Goal: Task Accomplishment & Management: Use online tool/utility

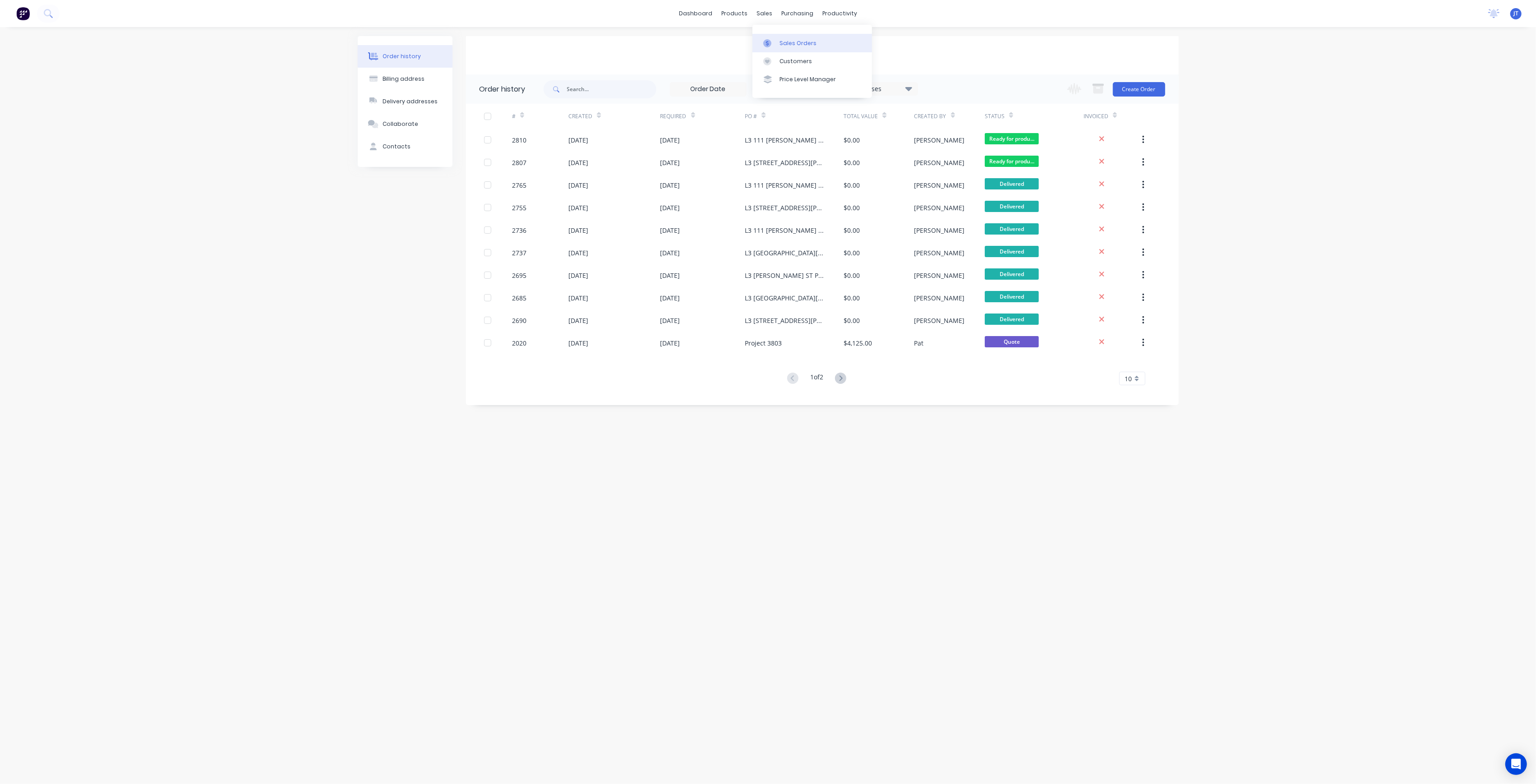
click at [775, 36] on link "Sales Orders" at bounding box center [812, 43] width 119 height 18
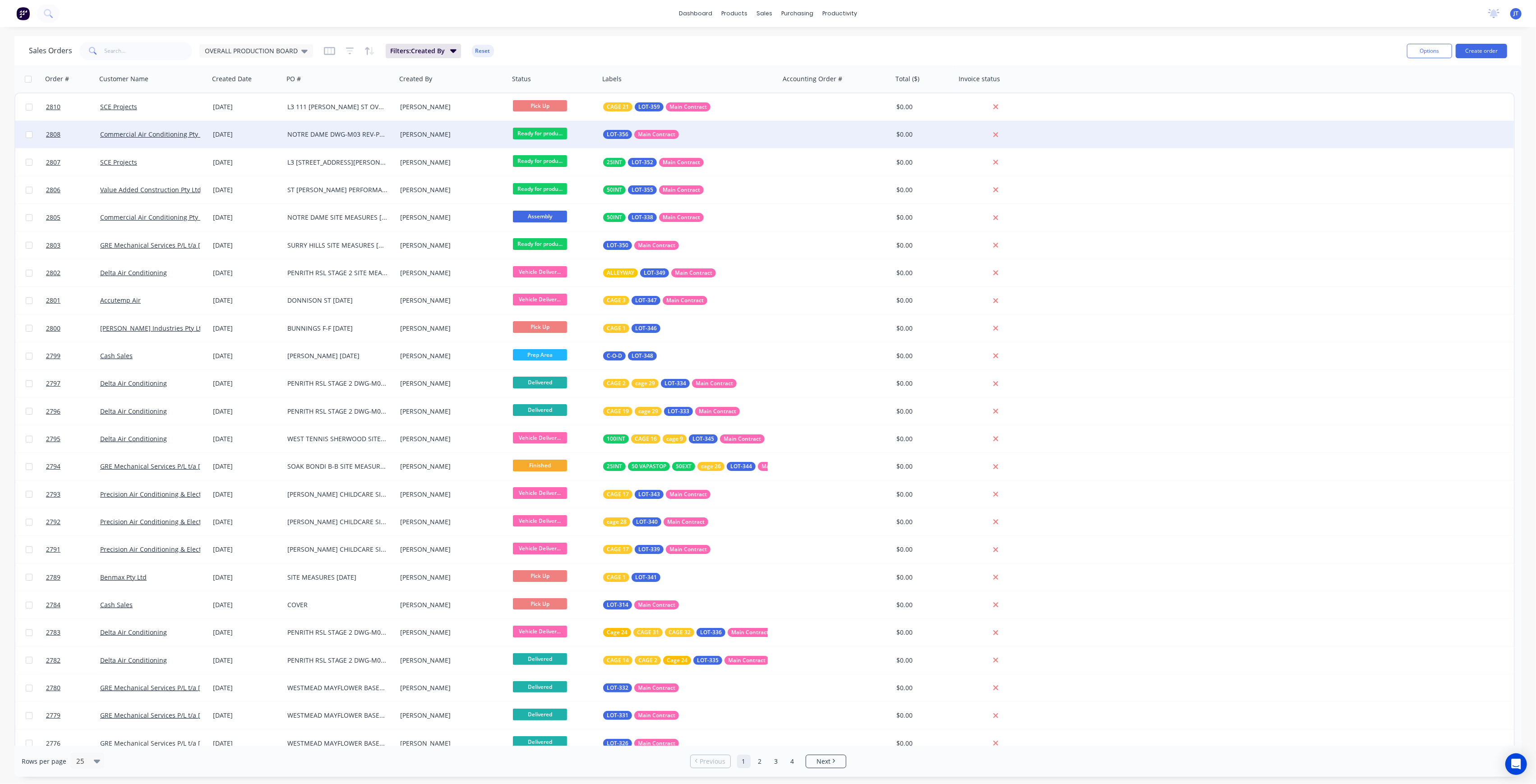
click at [475, 134] on div "[PERSON_NAME]" at bounding box center [450, 134] width 100 height 9
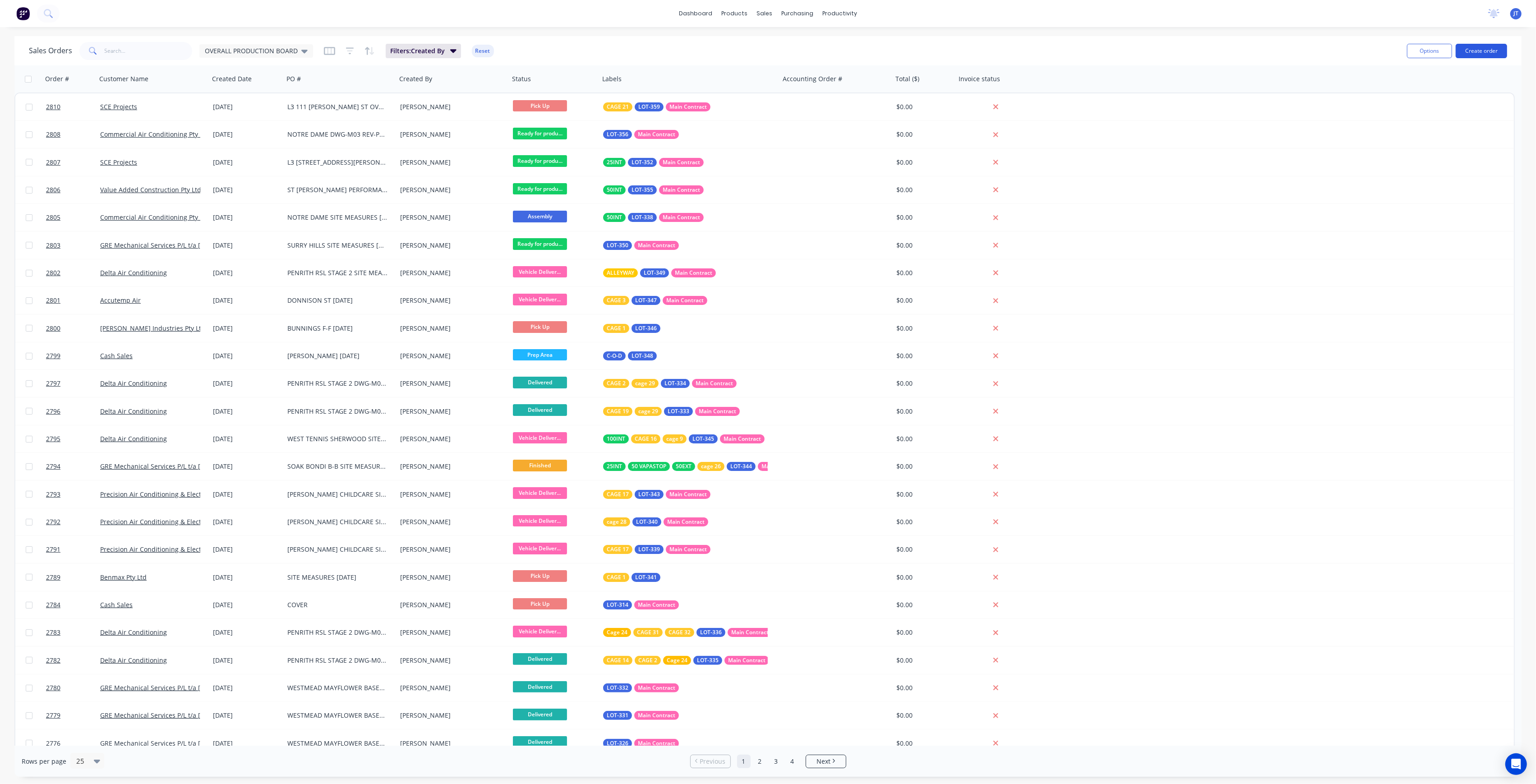
click at [1487, 45] on button "Create order" at bounding box center [1481, 51] width 51 height 14
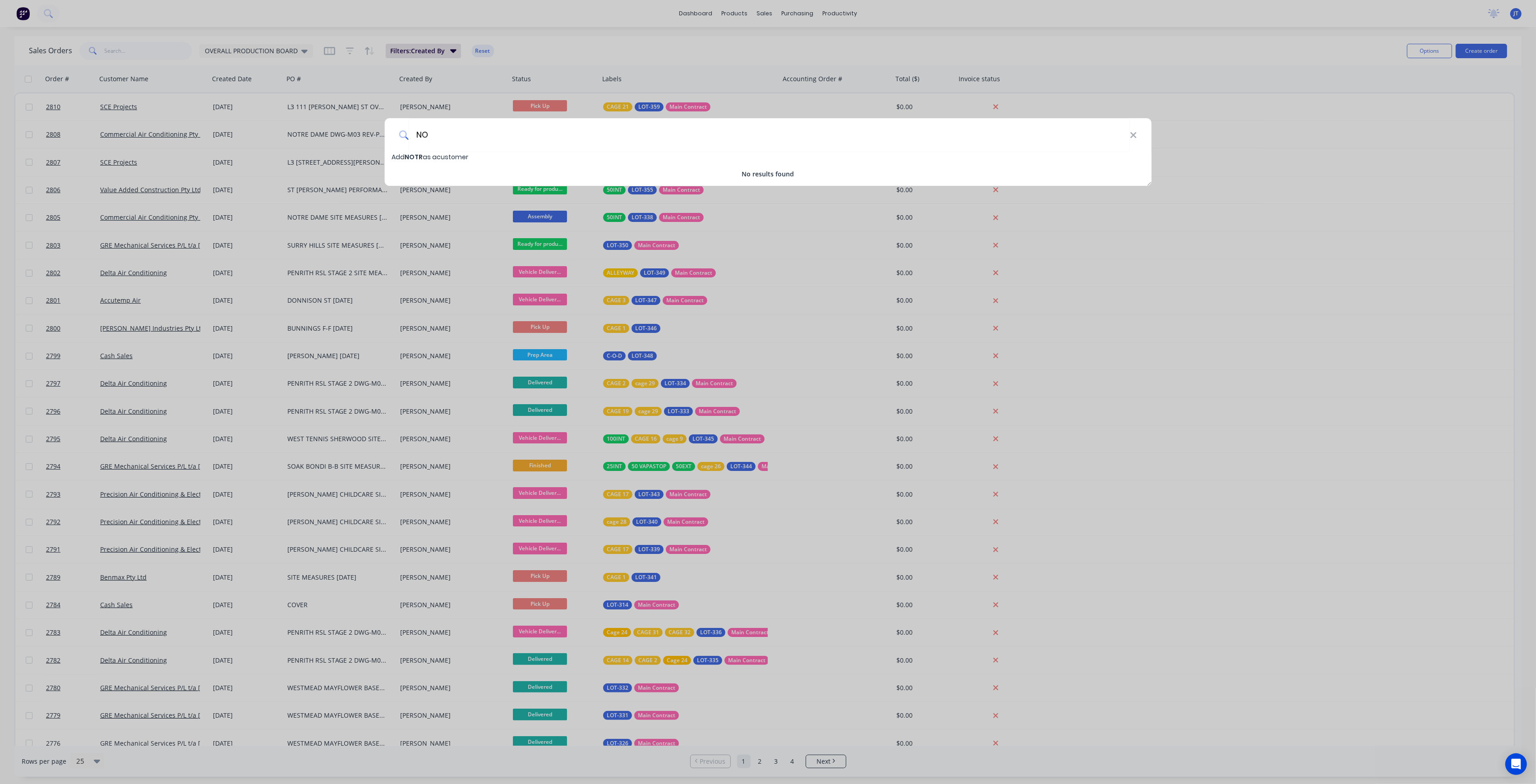
type input "N"
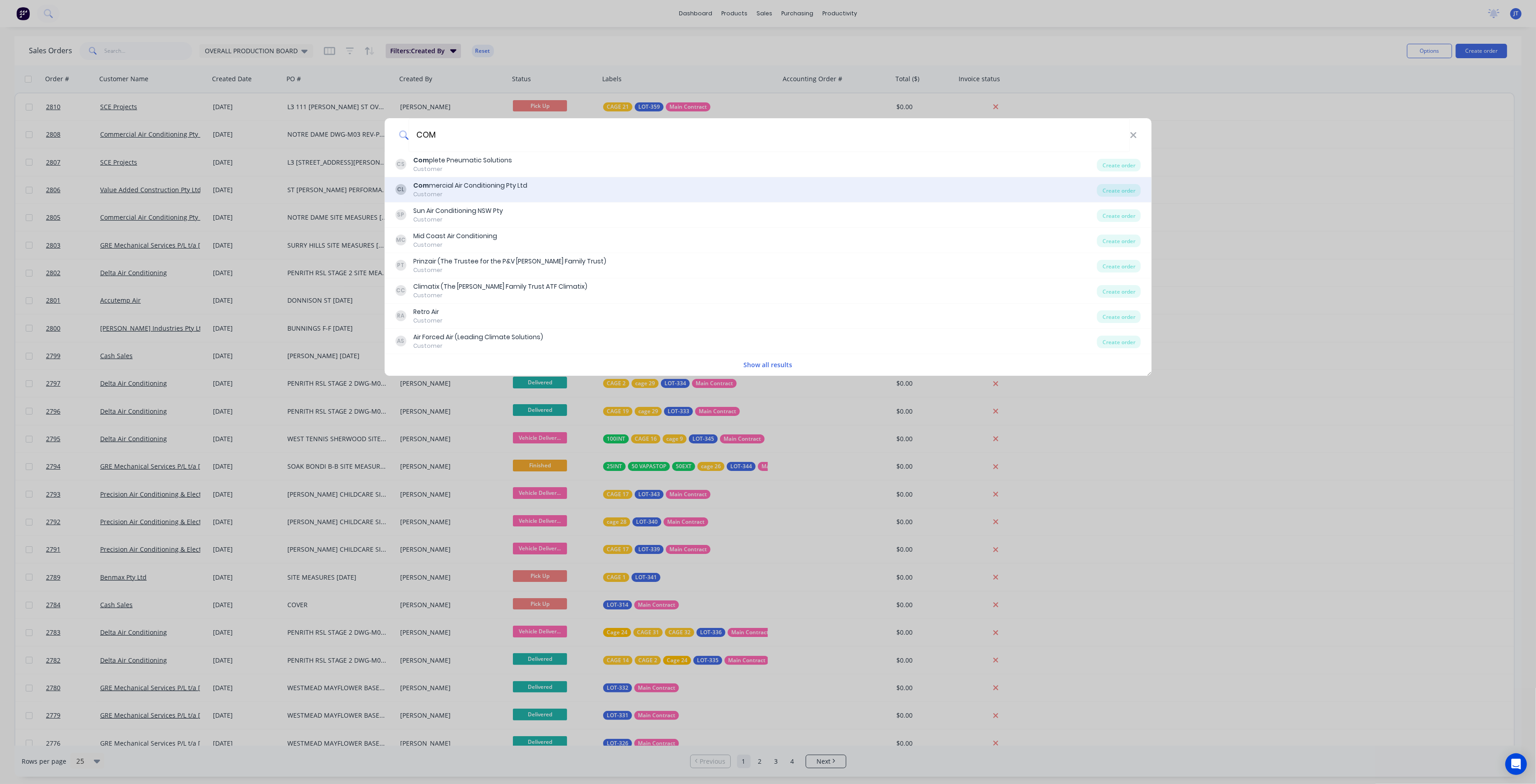
type input "COM"
click at [478, 186] on div "Com mercial Air Conditioning Pty Ltd" at bounding box center [470, 185] width 114 height 10
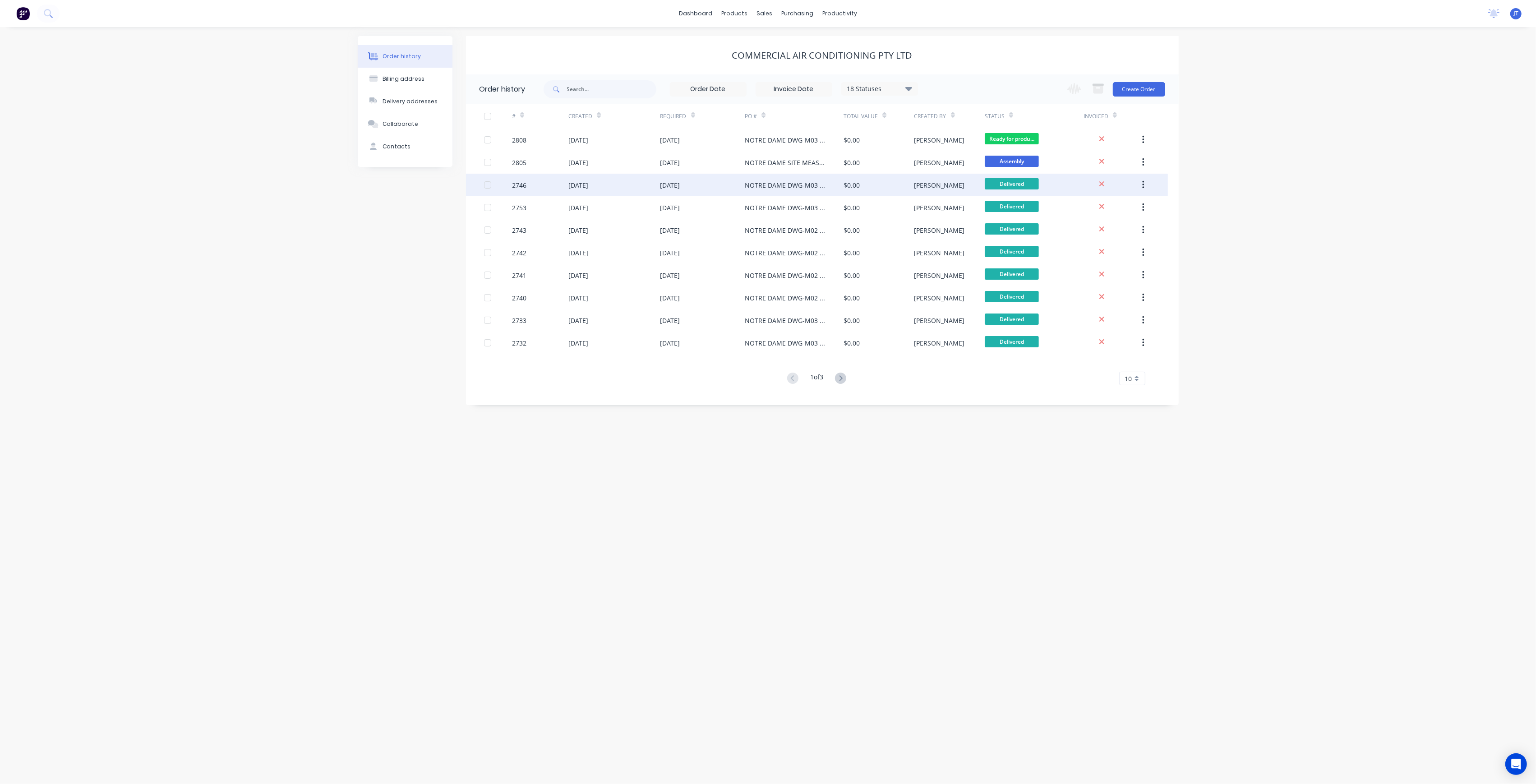
click at [811, 188] on div "NOTRE DAME DWG-M03 REV P2 LEVEL 1 UNITS" at bounding box center [785, 185] width 80 height 10
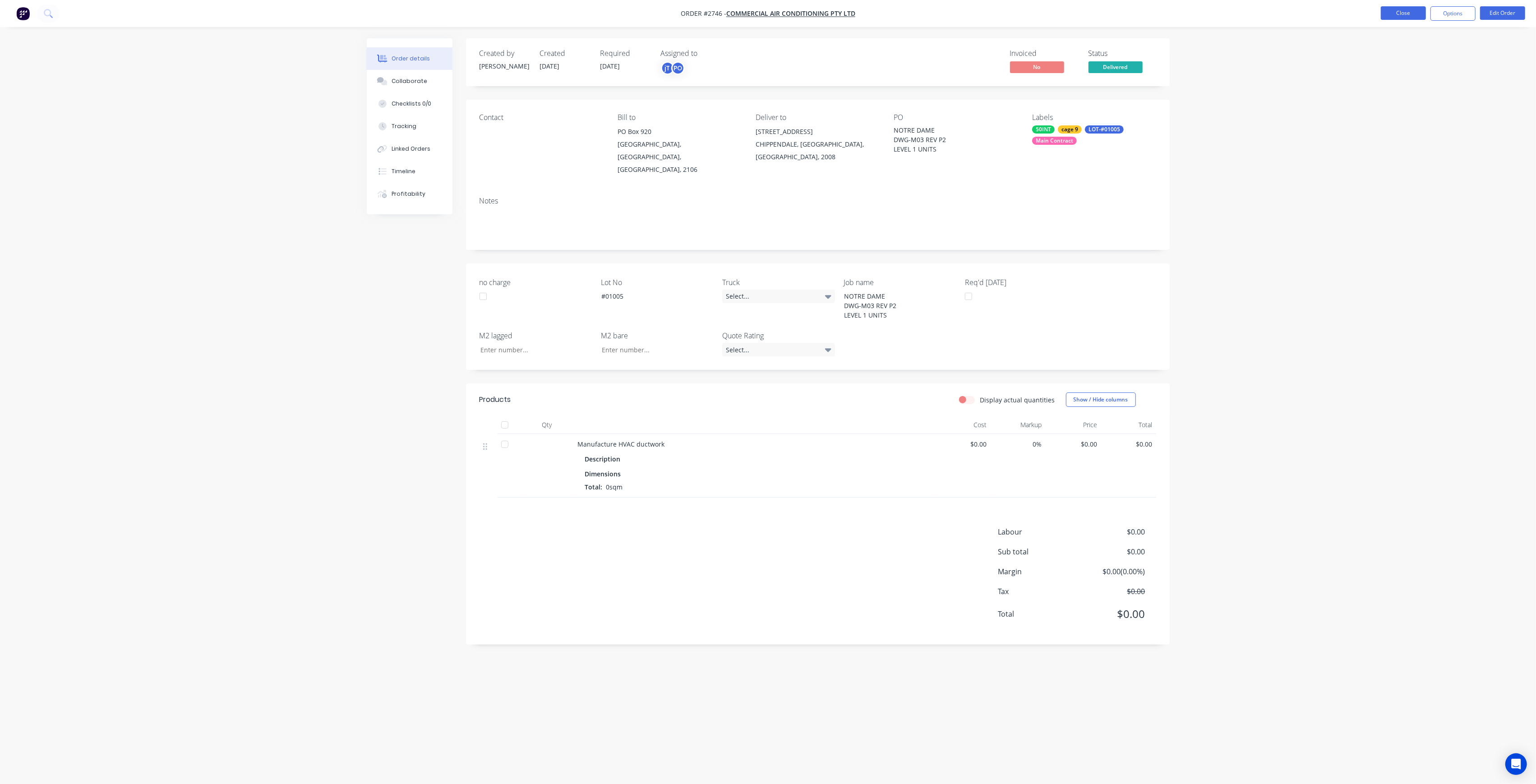
click at [1389, 16] on button "Close" at bounding box center [1404, 13] width 45 height 14
